Goal: Communication & Community: Connect with others

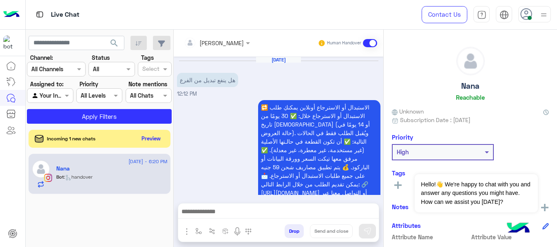
scroll to position [505, 0]
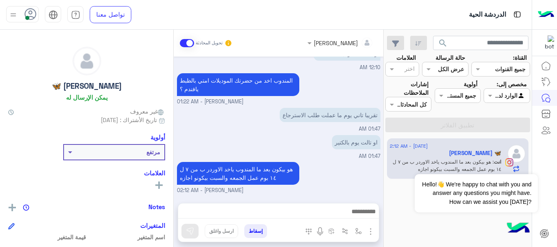
scroll to position [280, 0]
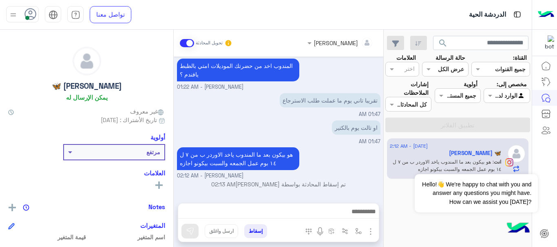
click at [29, 11] on use at bounding box center [31, 14] width 12 height 12
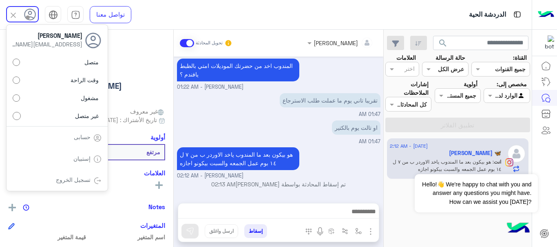
click at [160, 86] on div "Sahar Zarea 🦋 يمكن الإرسال له" at bounding box center [86, 75] width 157 height 57
